Goal: Browse casually: Explore the website without a specific task or goal

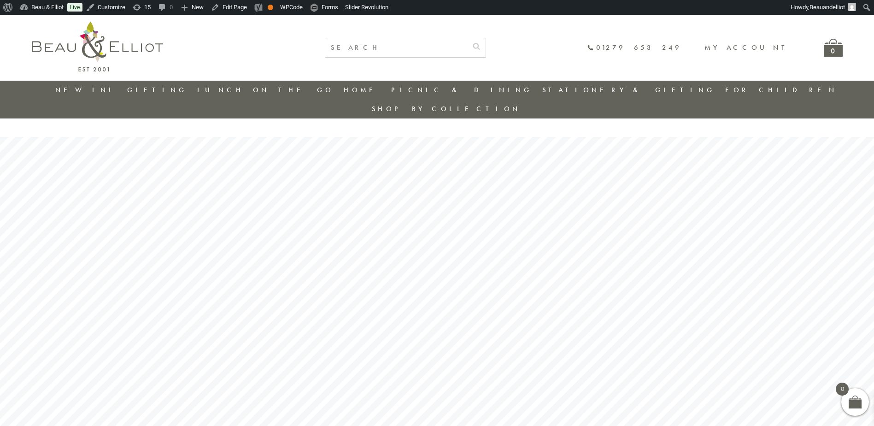
click at [104, 88] on ul "New in! Gifting Picnic & Dining Lunch On The Go Home Lunch On The Go Insulated …" at bounding box center [437, 100] width 811 height 38
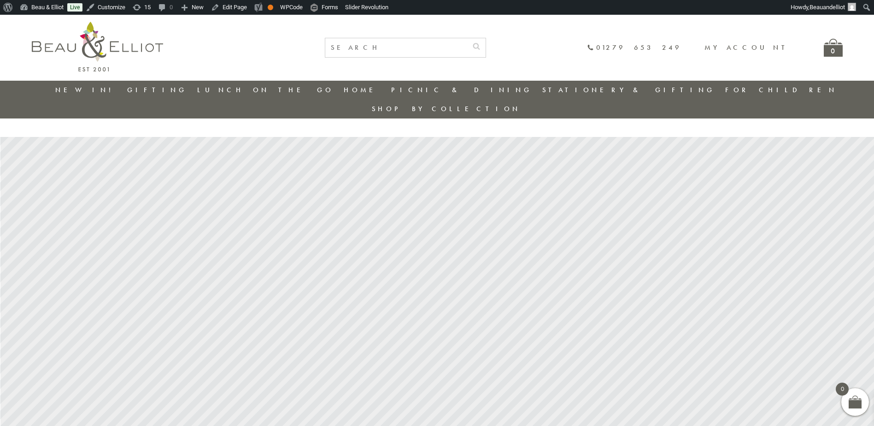
click at [93, 88] on link "New in!" at bounding box center [86, 89] width 62 height 9
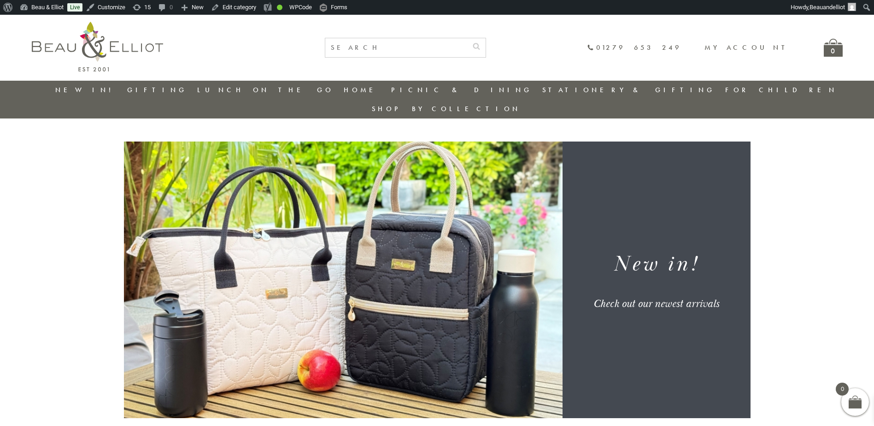
click at [147, 43] on img at bounding box center [97, 47] width 131 height 50
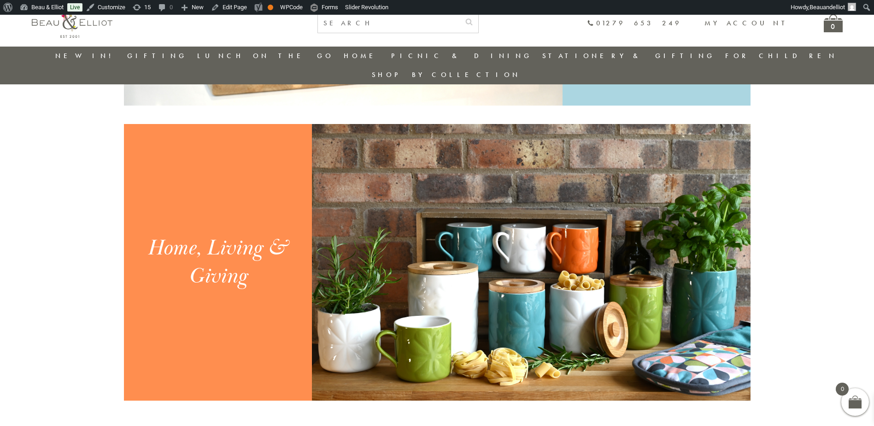
scroll to position [994, 0]
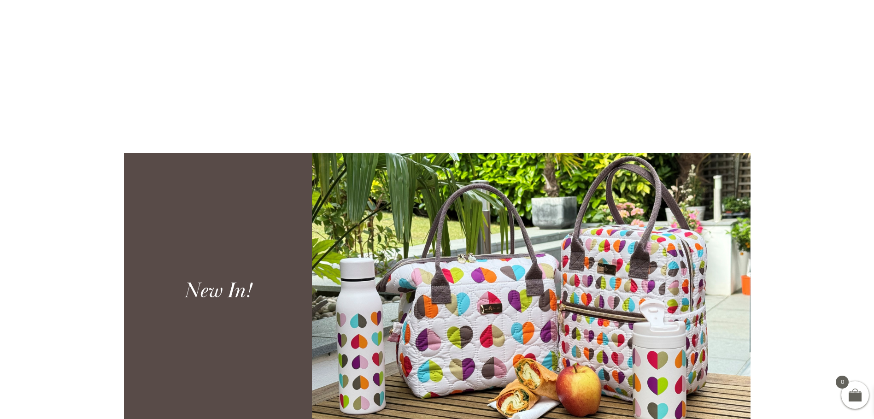
scroll to position [368, 0]
